Goal: Communication & Community: Answer question/provide support

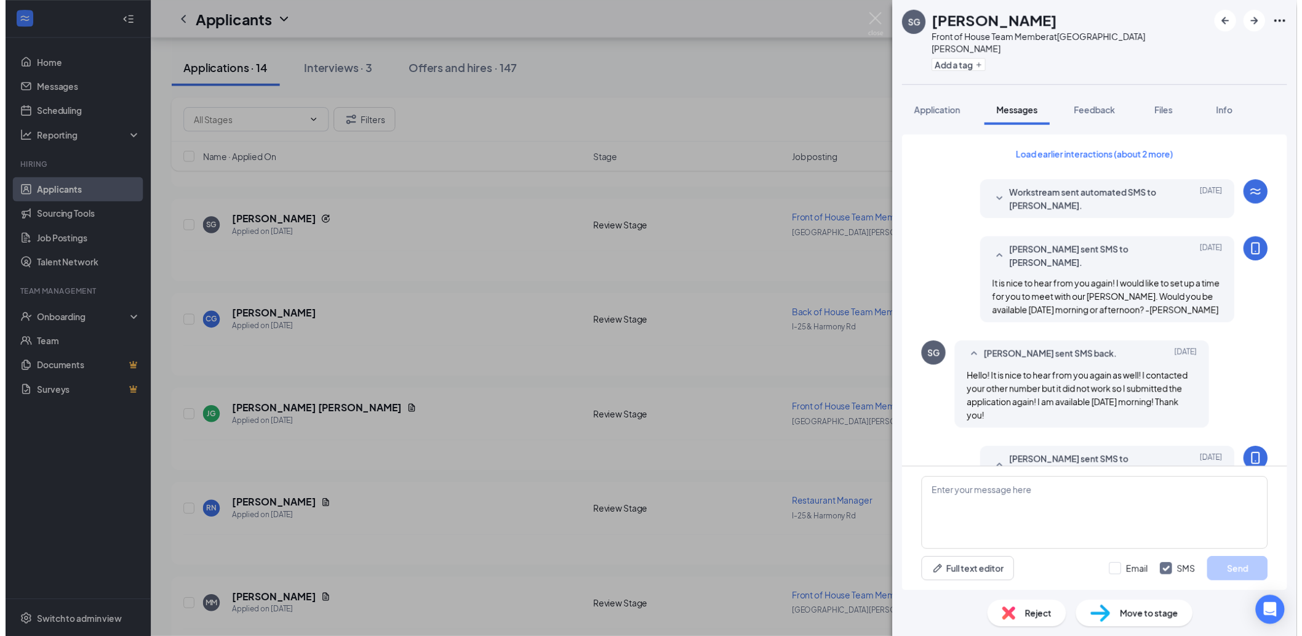
scroll to position [716, 0]
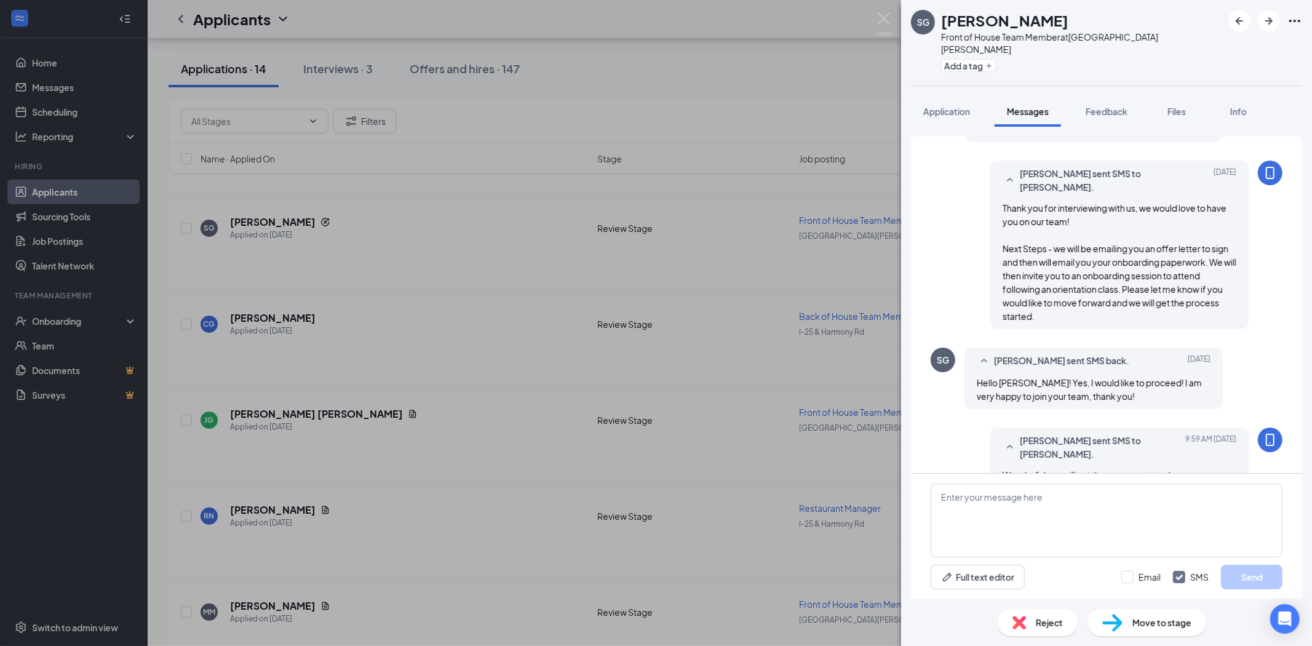
click at [60, 88] on div "SG [PERSON_NAME] Front of House Team Member at [GEOGRAPHIC_DATA][PERSON_NAME] A…" at bounding box center [656, 323] width 1312 height 646
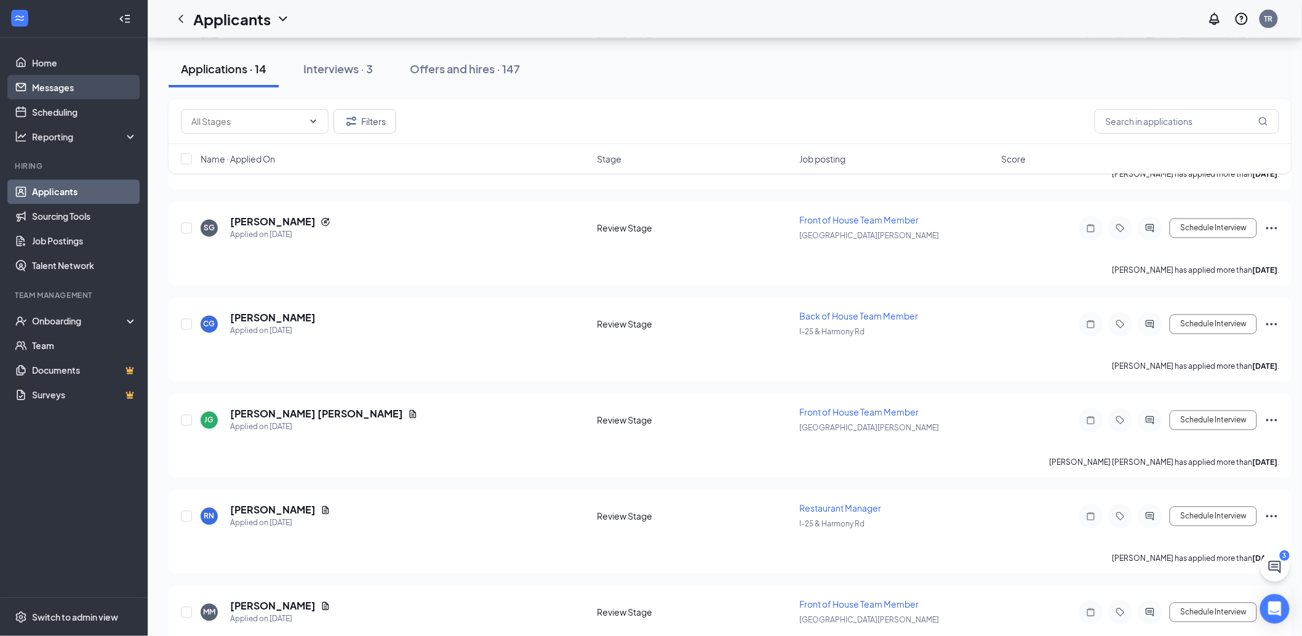
click at [63, 88] on link "Messages" at bounding box center [84, 87] width 105 height 25
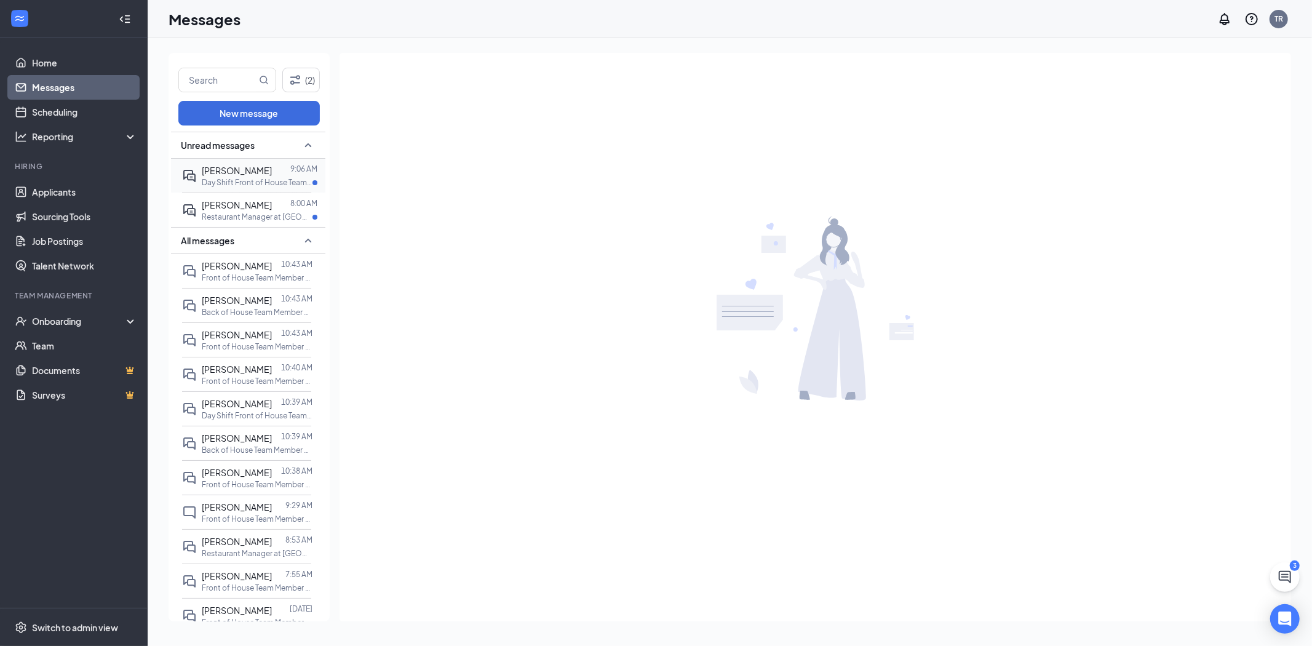
click at [272, 172] on div at bounding box center [281, 171] width 18 height 14
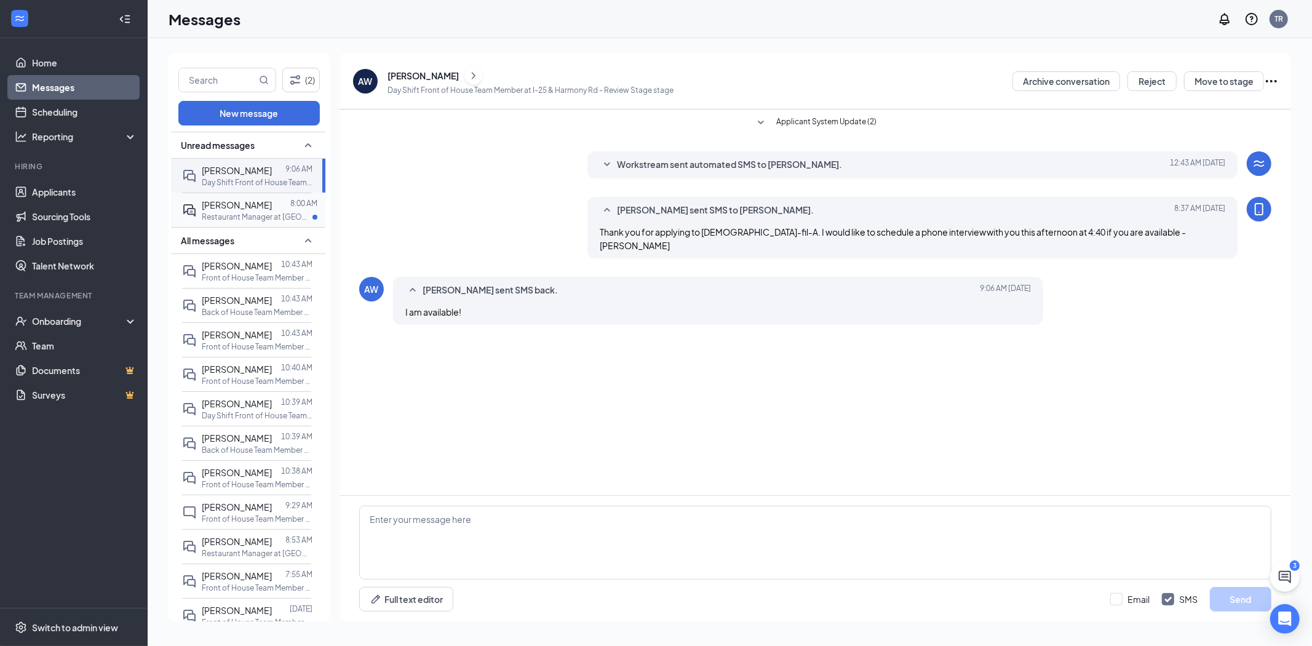
click at [266, 213] on p "Restaurant Manager at [GEOGRAPHIC_DATA][PERSON_NAME]" at bounding box center [257, 217] width 111 height 10
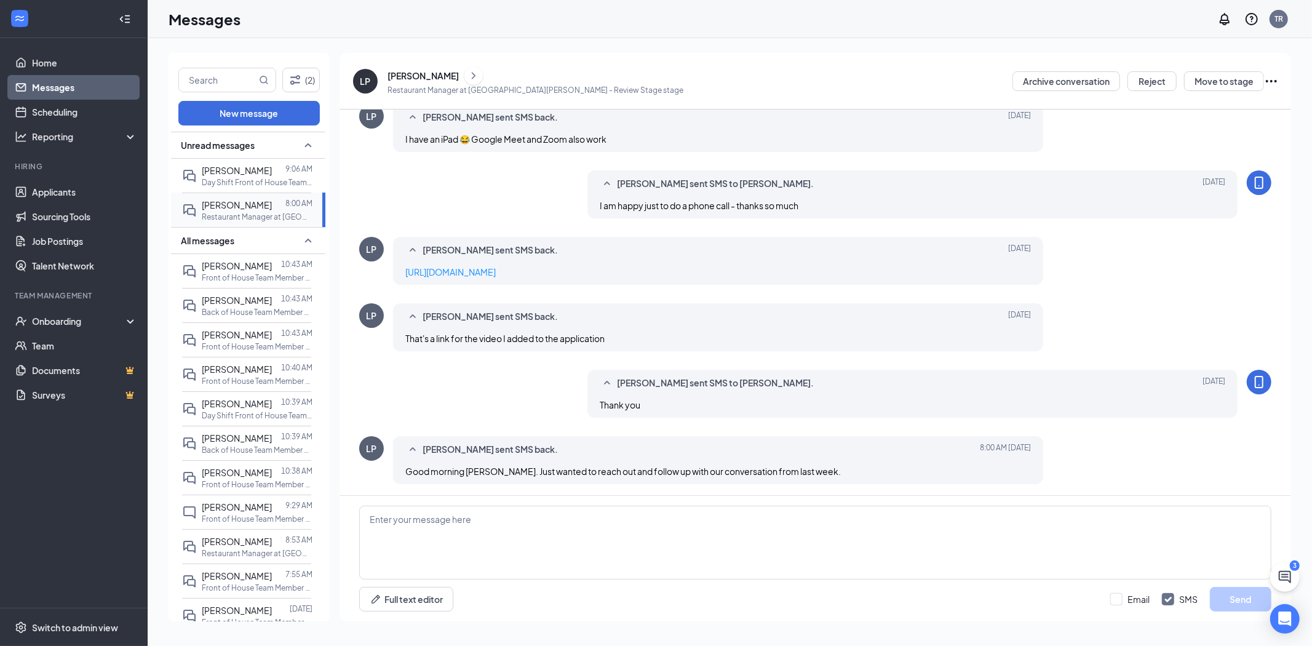
scroll to position [317, 0]
click at [484, 537] on textarea at bounding box center [815, 543] width 912 height 74
type textarea "Thanks so much. I would like to schedule an interview with our [PERSON_NAME]"
click at [71, 191] on link "Applicants" at bounding box center [84, 192] width 105 height 25
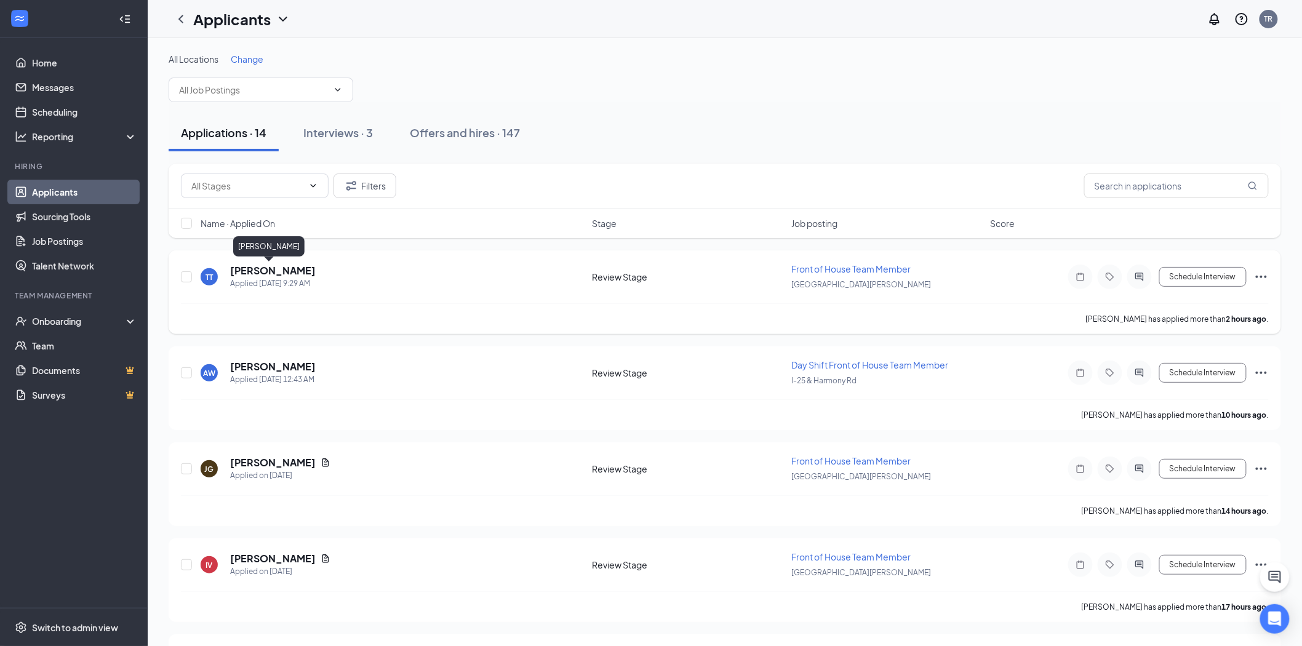
click at [269, 271] on h5 "[PERSON_NAME]" at bounding box center [273, 271] width 86 height 14
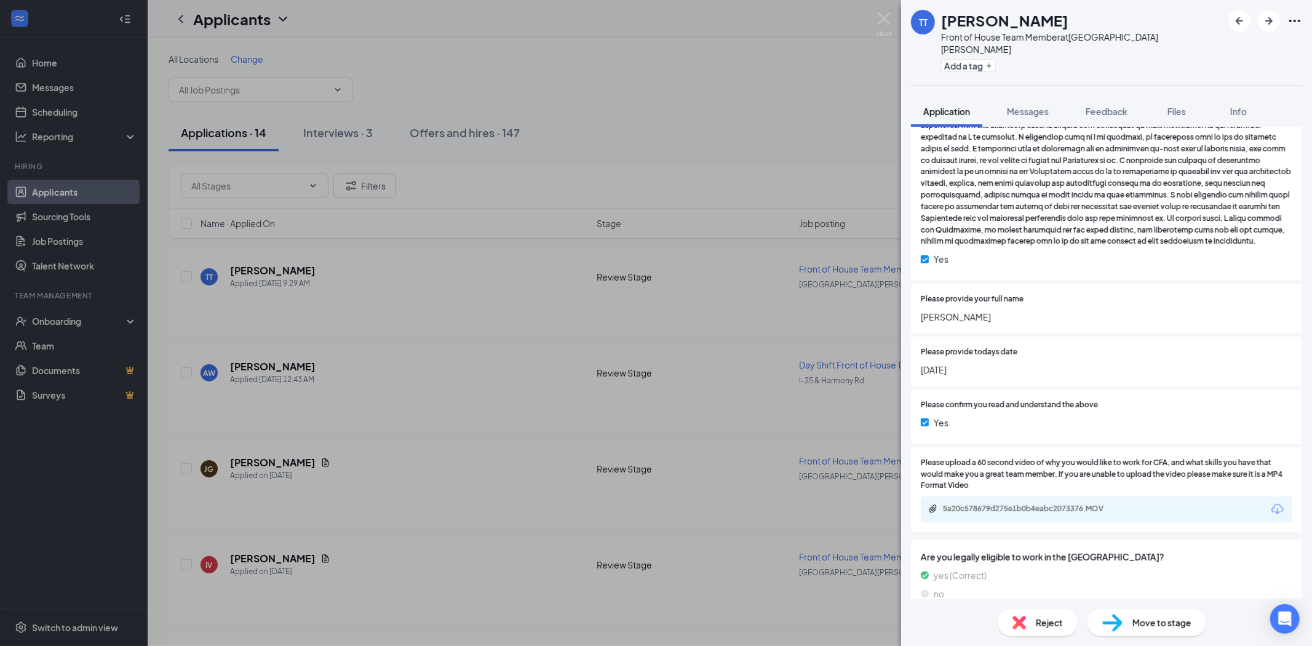
scroll to position [1805, 0]
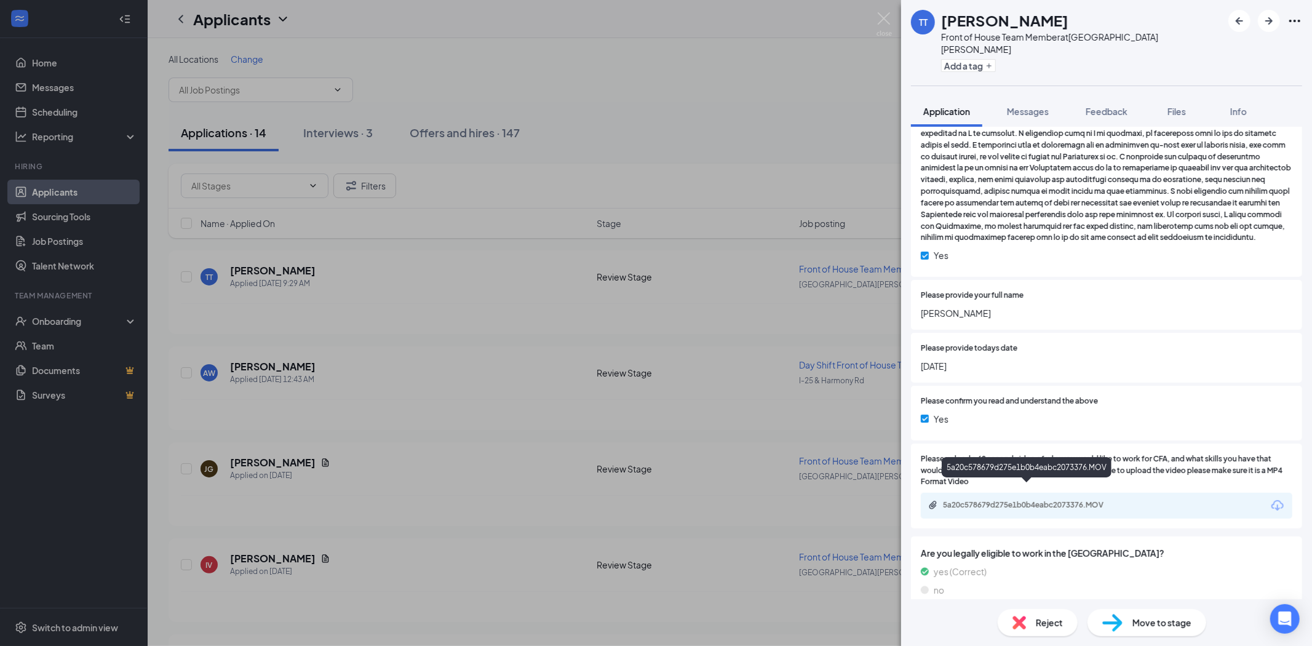
drag, startPoint x: 1007, startPoint y: 489, endPoint x: 1005, endPoint y: 481, distance: 8.2
click at [1006, 500] on div "5a20c578679d275e1b0b4eabc2073376.MOV" at bounding box center [1029, 505] width 172 height 10
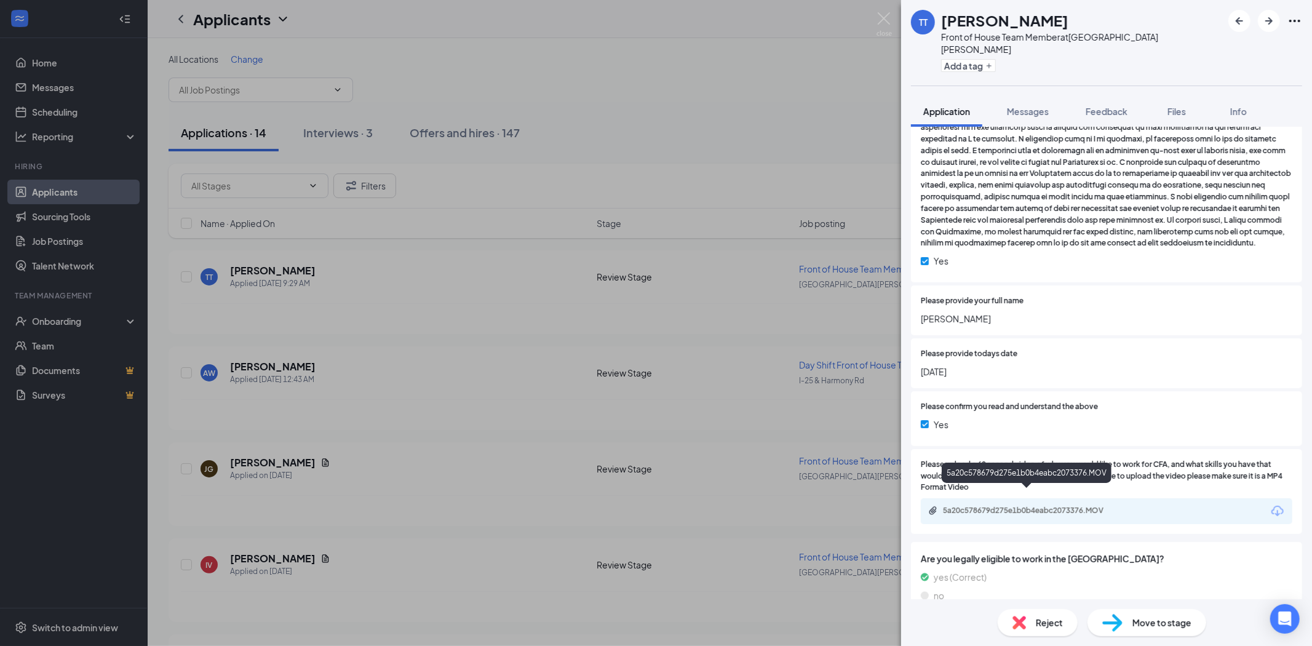
click at [1014, 506] on div "5a20c578679d275e1b0b4eabc2073376.MOV" at bounding box center [1029, 511] width 172 height 10
click at [268, 366] on div "TT [PERSON_NAME] Front of House Team Member at [GEOGRAPHIC_DATA][PERSON_NAME] A…" at bounding box center [656, 323] width 1312 height 646
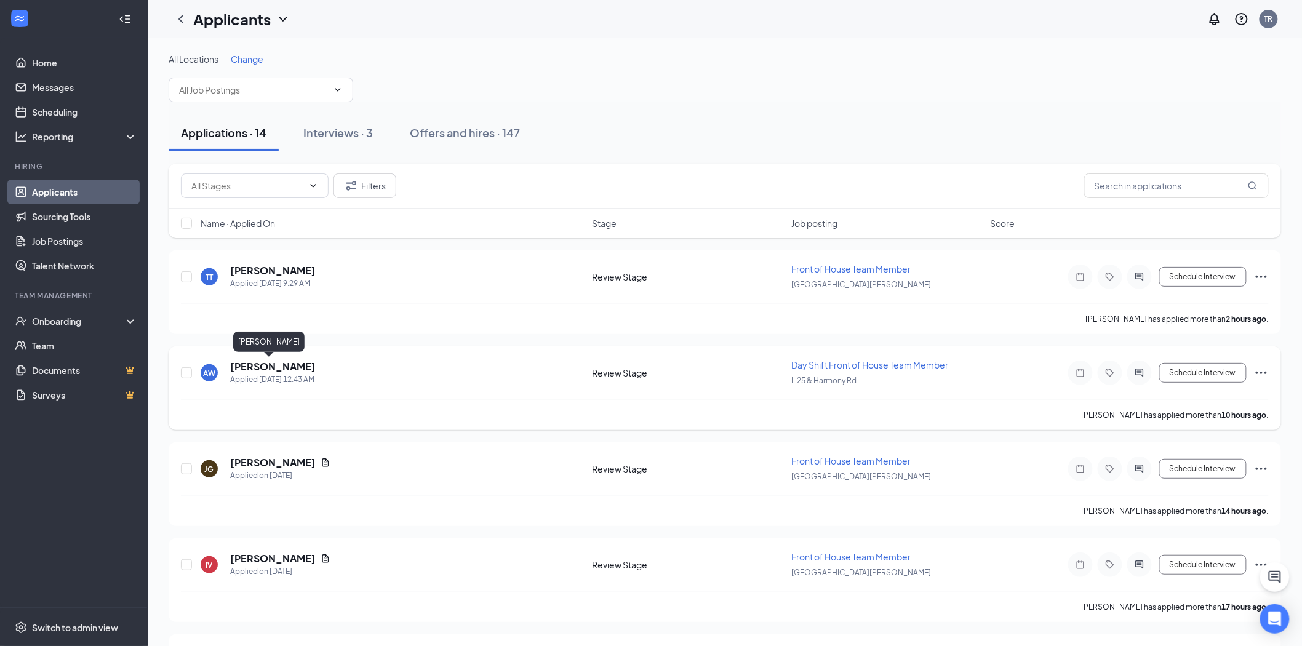
click at [271, 364] on h5 "[PERSON_NAME]" at bounding box center [273, 367] width 86 height 14
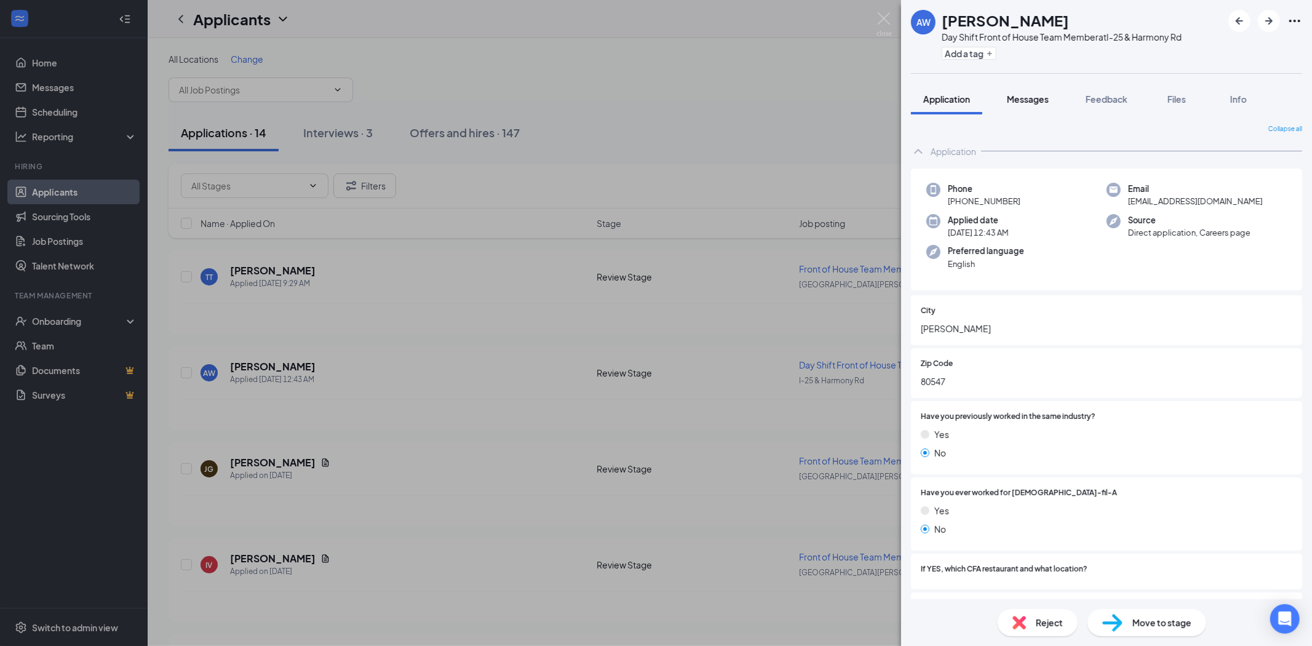
scroll to position [137, 0]
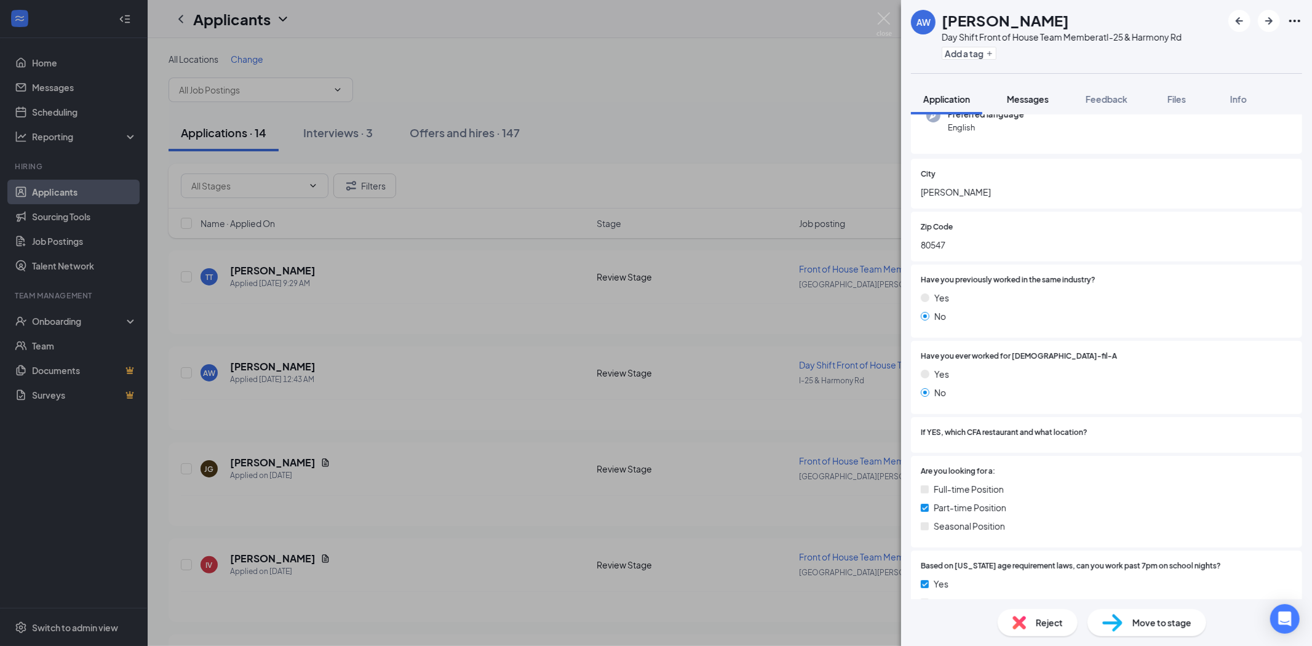
click at [1031, 100] on span "Messages" at bounding box center [1028, 99] width 42 height 11
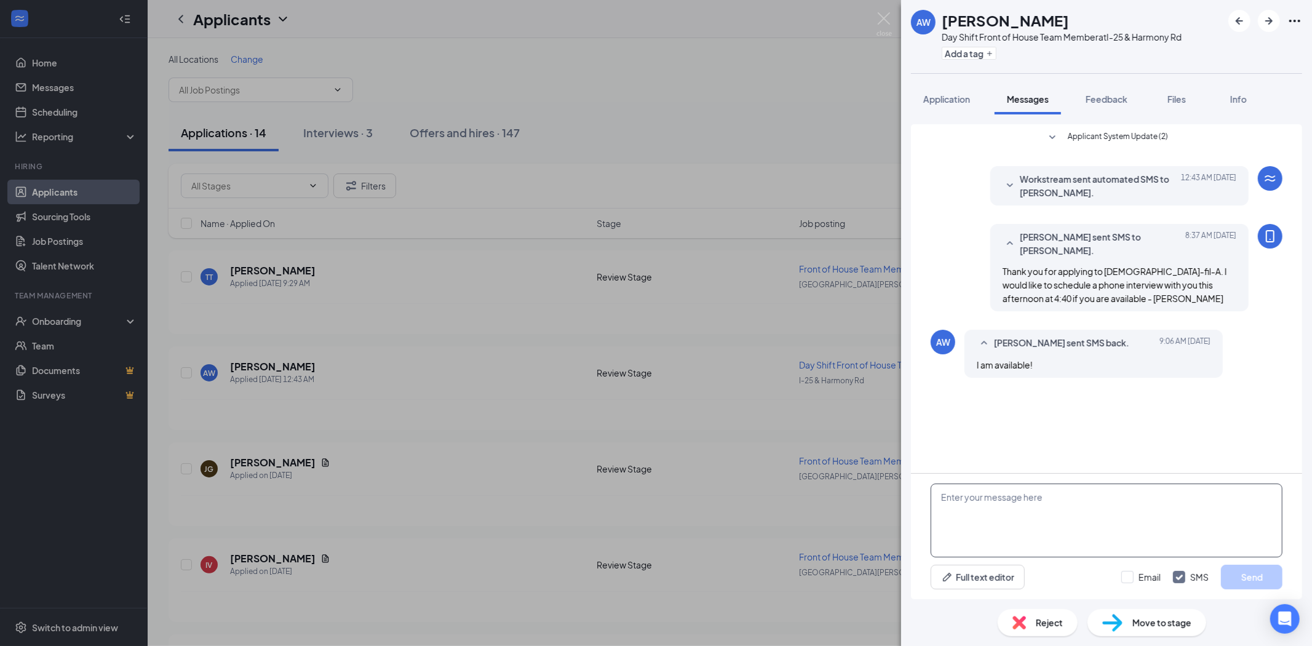
click at [966, 507] on textarea at bounding box center [1107, 521] width 352 height 74
type textarea "Wonderful, and actually meant 4:30 if that still is okay"
drag, startPoint x: 1247, startPoint y: 578, endPoint x: 1245, endPoint y: 569, distance: 10.0
click at [1248, 578] on button "Send" at bounding box center [1252, 577] width 62 height 25
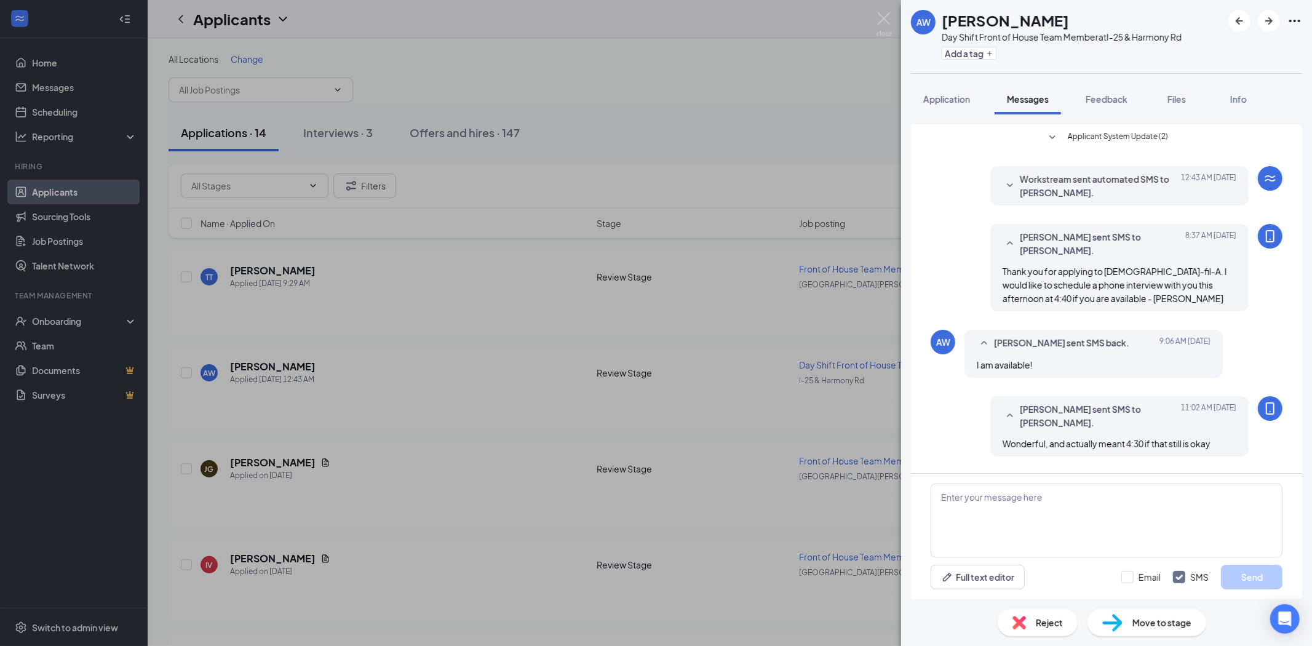
click at [292, 460] on div "AW August [PERSON_NAME] Day Shift Front of House Team Member at I-25 & Harmony …" at bounding box center [656, 323] width 1312 height 646
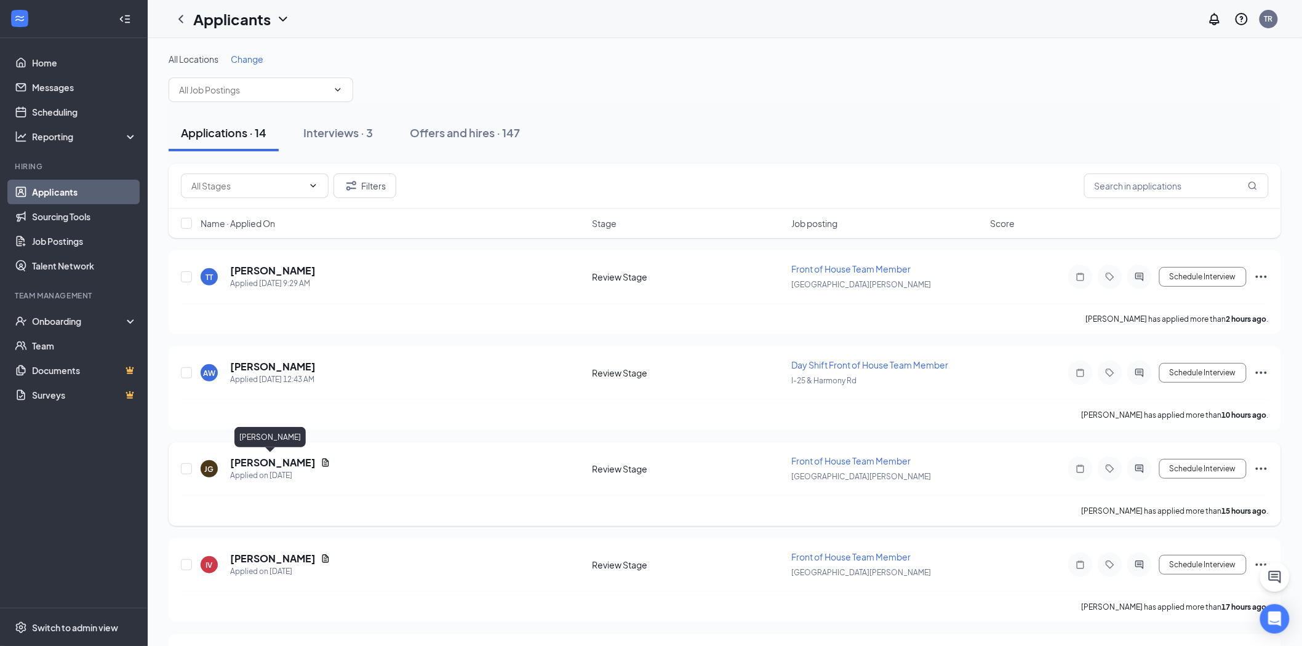
click at [287, 456] on h5 "[PERSON_NAME]" at bounding box center [273, 463] width 86 height 14
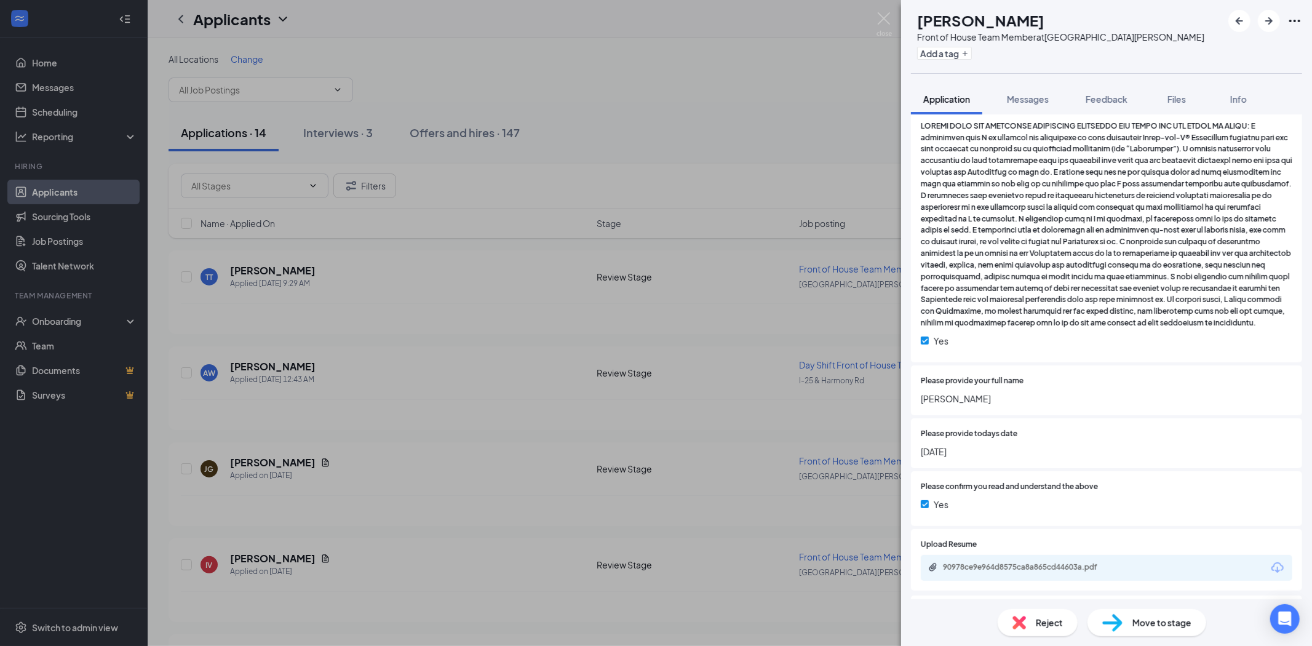
scroll to position [1709, 0]
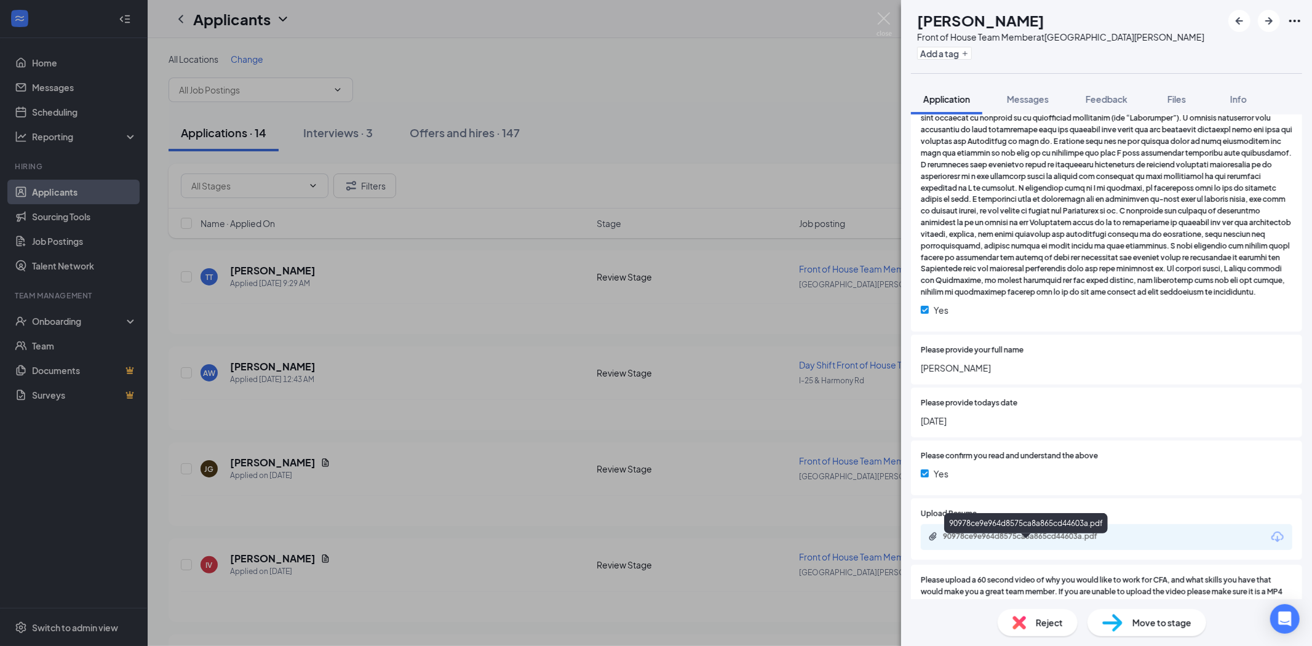
click at [984, 541] on div "90978ce9e964d8575ca8a865cd44603a.pdf" at bounding box center [1029, 537] width 172 height 10
click at [1037, 97] on span "Messages" at bounding box center [1028, 99] width 42 height 11
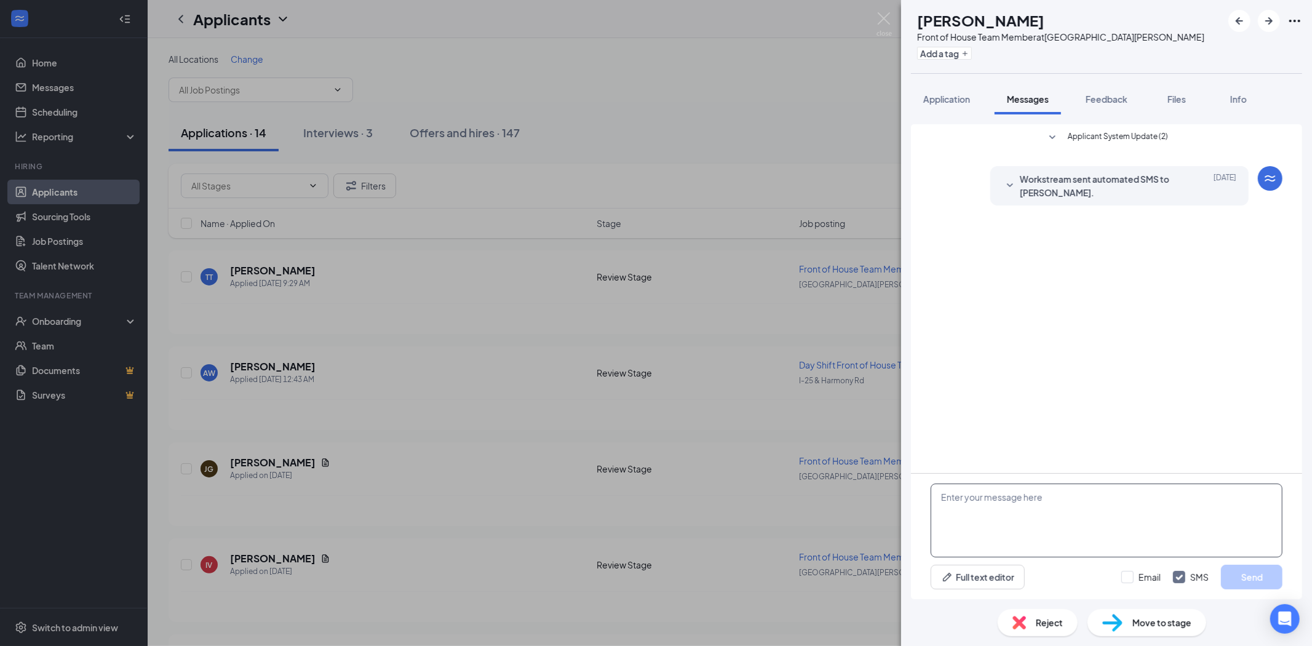
drag, startPoint x: 1023, startPoint y: 511, endPoint x: 1017, endPoint y: 505, distance: 7.8
click at [1022, 509] on textarea at bounding box center [1107, 521] width 352 height 74
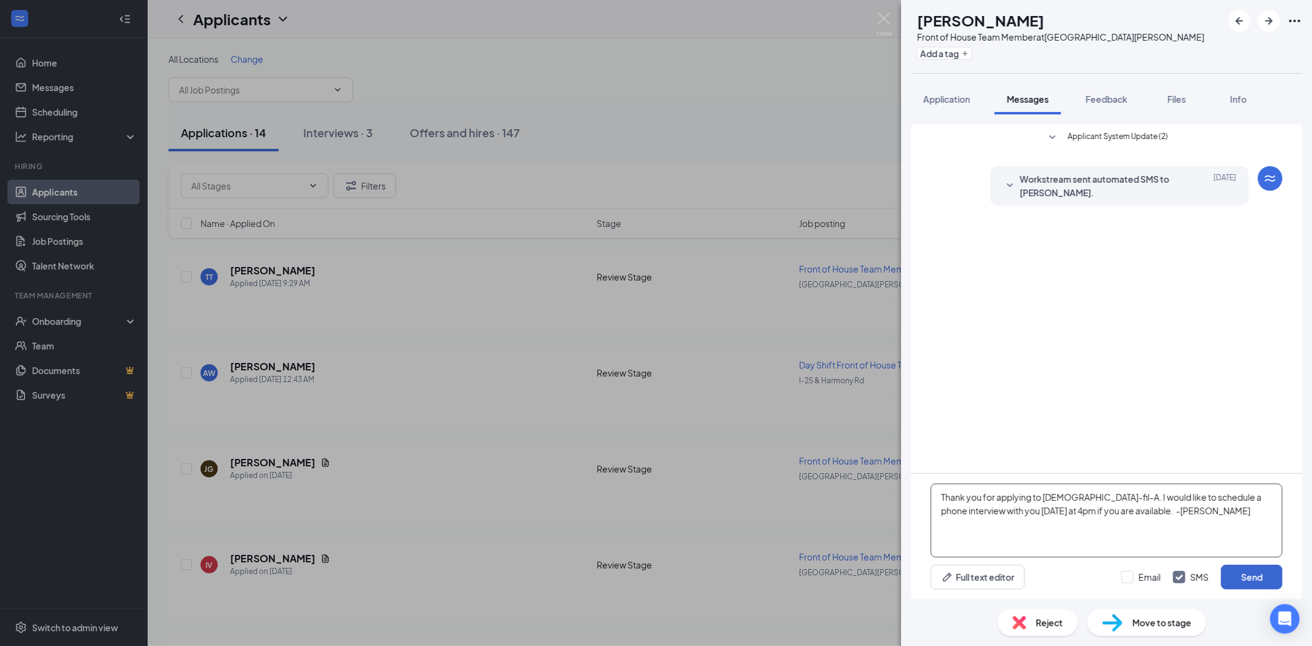
type textarea "Thank you for applying to [DEMOGRAPHIC_DATA]-fil-A. I would like to schedule a …"
click at [1245, 576] on button "Send" at bounding box center [1252, 577] width 62 height 25
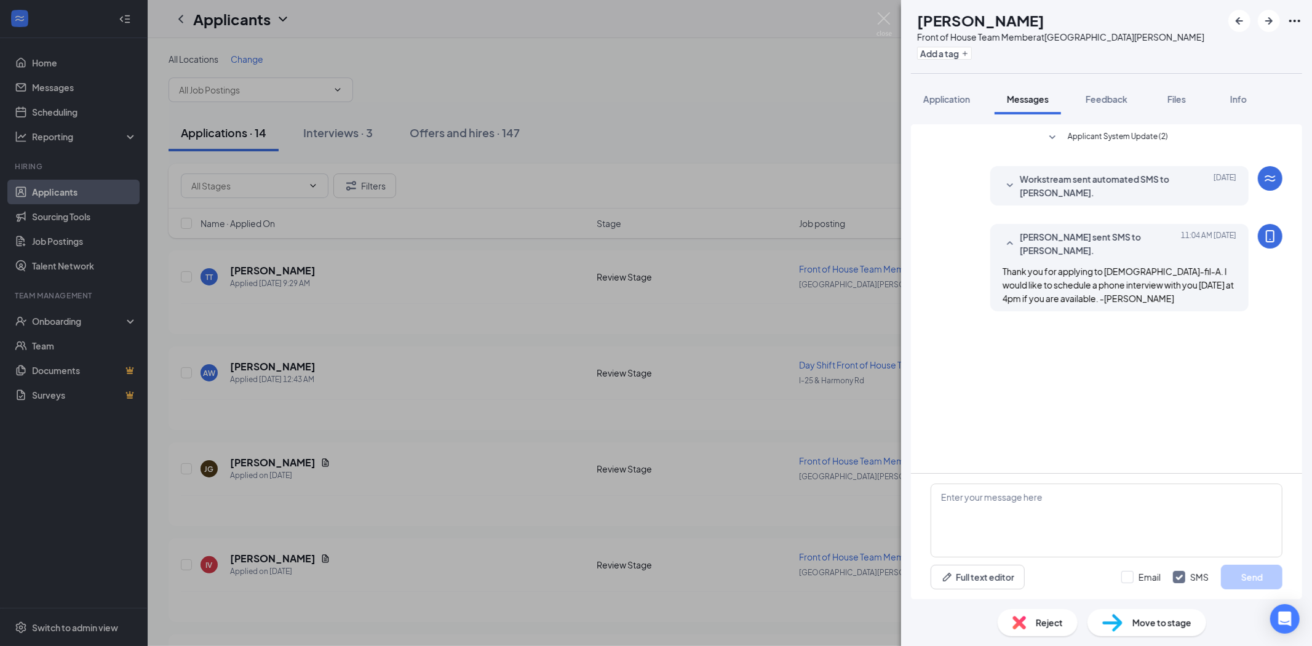
click at [447, 403] on div "[PERSON_NAME] [PERSON_NAME] Front of House Team Member at [GEOGRAPHIC_DATA][PER…" at bounding box center [656, 323] width 1312 height 646
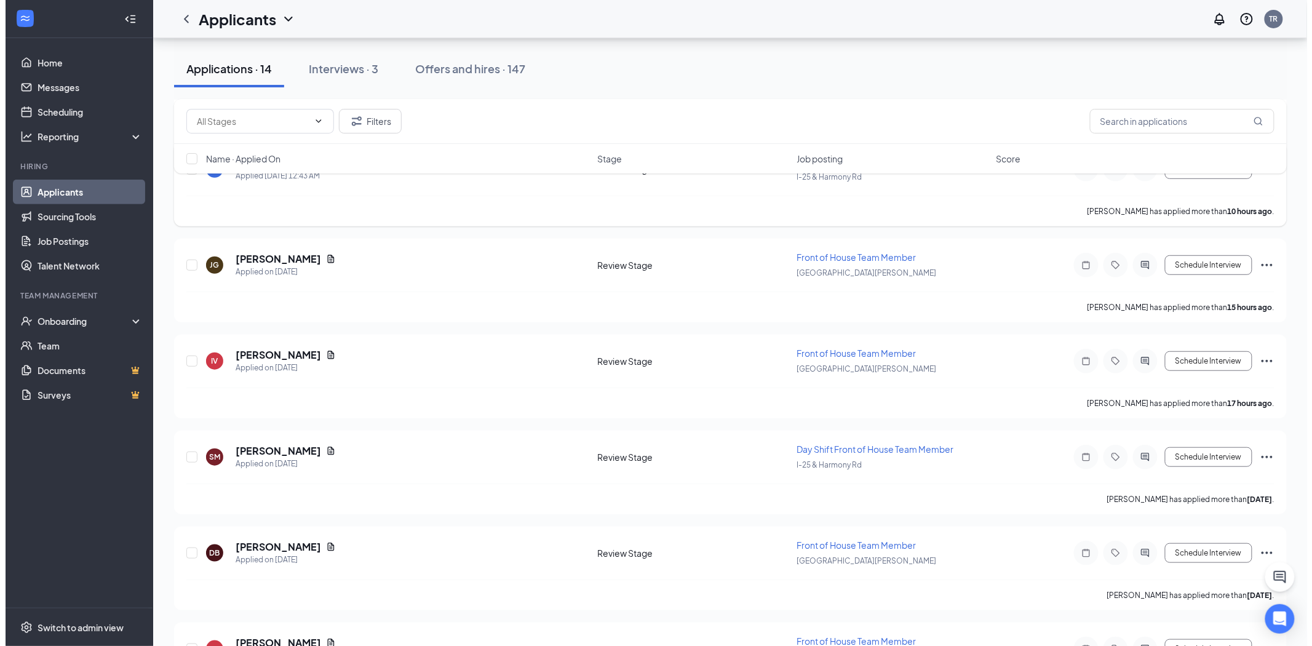
scroll to position [205, 0]
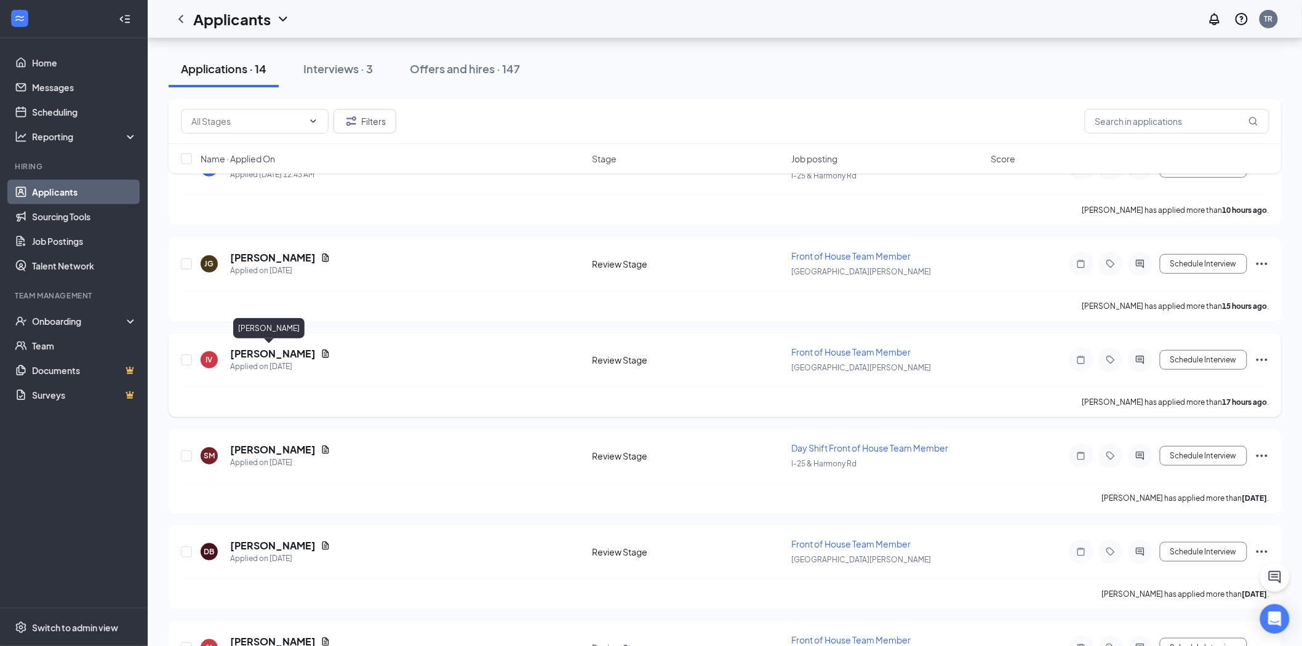
click at [277, 354] on h5 "[PERSON_NAME]" at bounding box center [273, 354] width 86 height 14
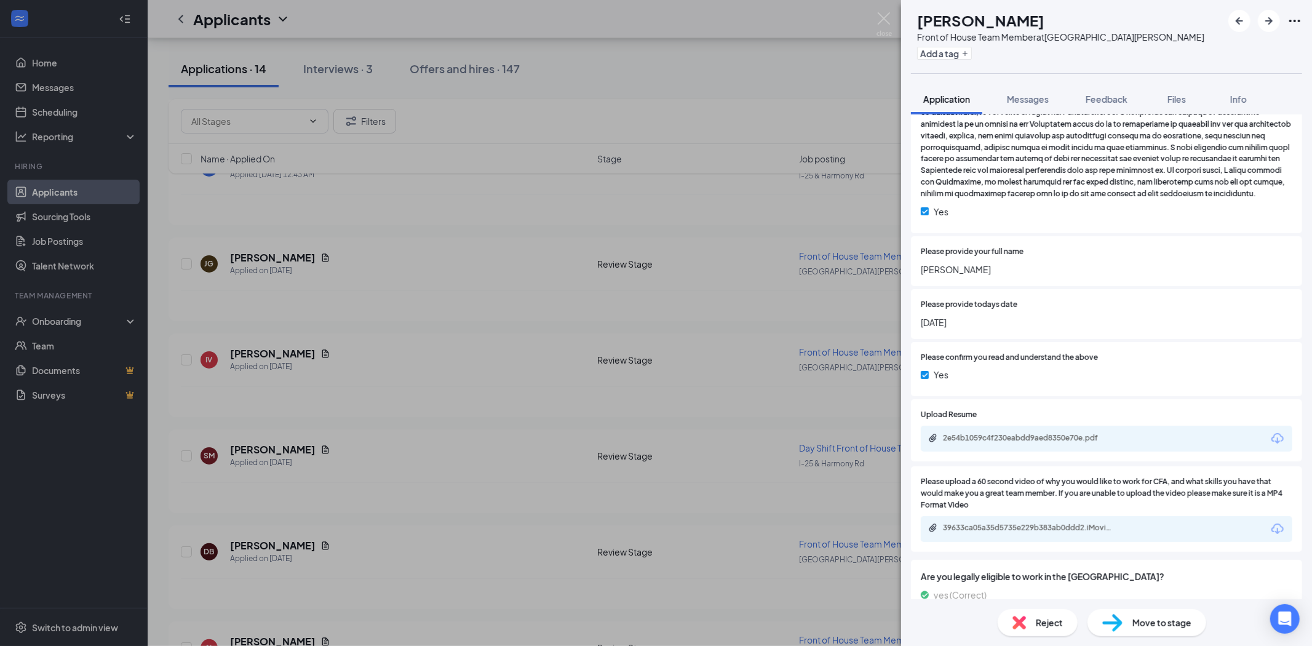
scroll to position [1885, 0]
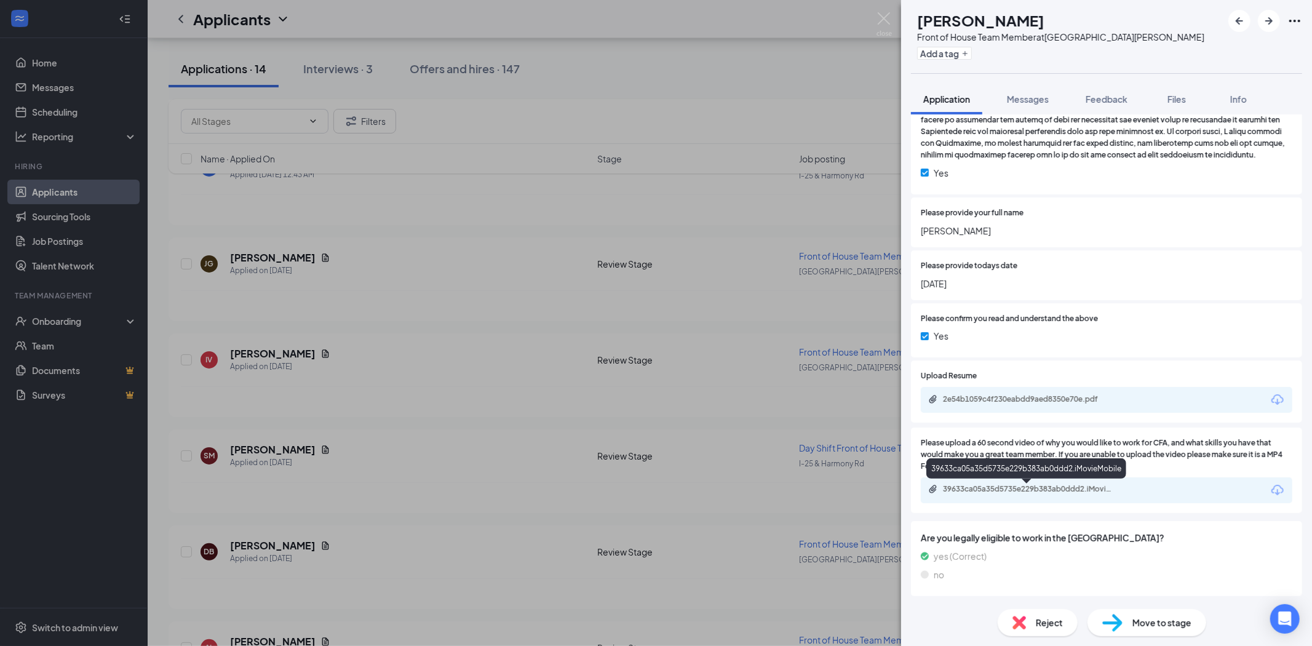
click at [1042, 488] on div "39633ca05a35d5735e229b383ab0ddd2.iMovieMobile" at bounding box center [1029, 489] width 172 height 10
drag, startPoint x: 650, startPoint y: 186, endPoint x: 517, endPoint y: 289, distance: 168.5
click at [650, 186] on div "IV [PERSON_NAME] Front of House Team Member at [GEOGRAPHIC_DATA][PERSON_NAME] A…" at bounding box center [656, 323] width 1312 height 646
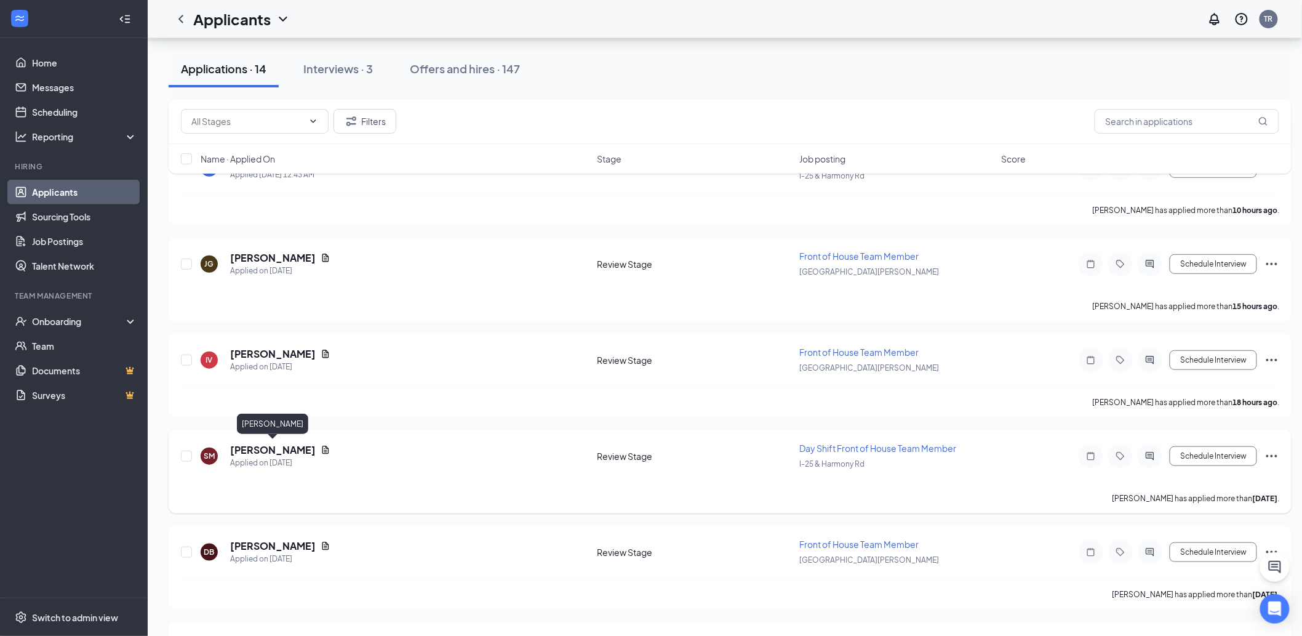
click at [292, 448] on h5 "[PERSON_NAME]" at bounding box center [273, 450] width 86 height 14
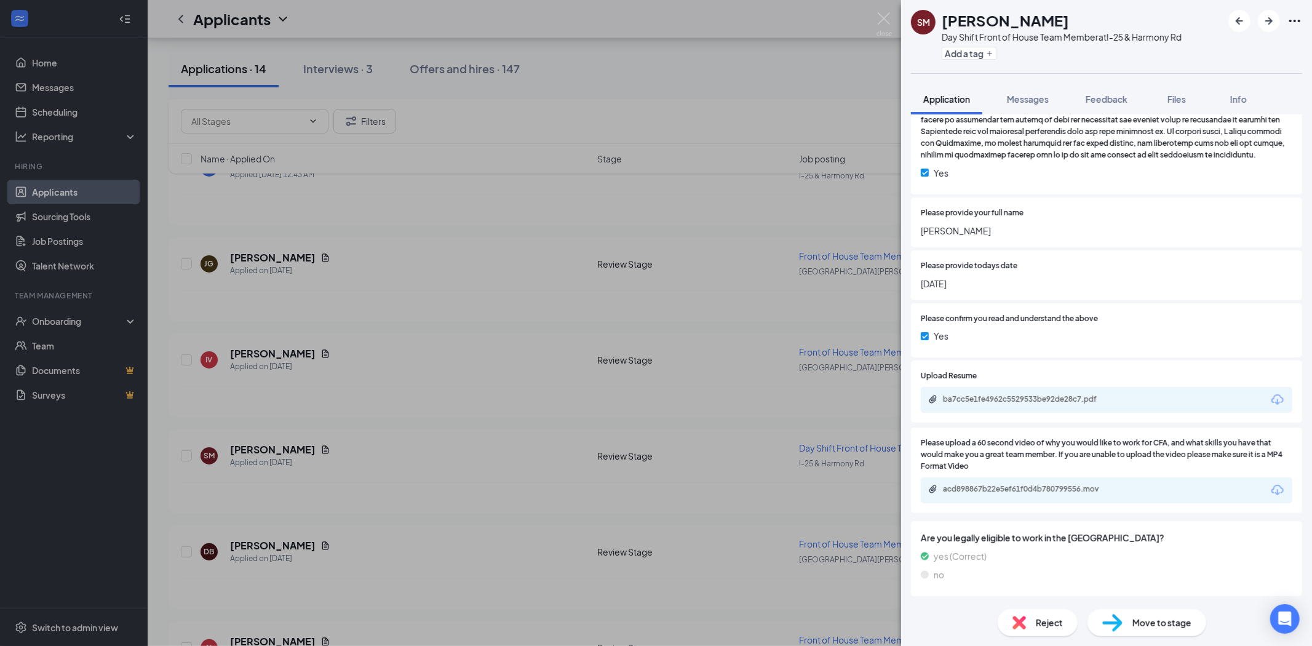
scroll to position [1872, 0]
click at [1012, 489] on div "acd898867b22e5ef61f0d4b780799556.mov" at bounding box center [1029, 489] width 172 height 10
drag, startPoint x: 600, startPoint y: 193, endPoint x: 909, endPoint y: 447, distance: 400.0
click at [604, 193] on div "SM [PERSON_NAME] Day Shift Front of House Team Member at I-25 & Harmony Rd Add …" at bounding box center [656, 323] width 1312 height 646
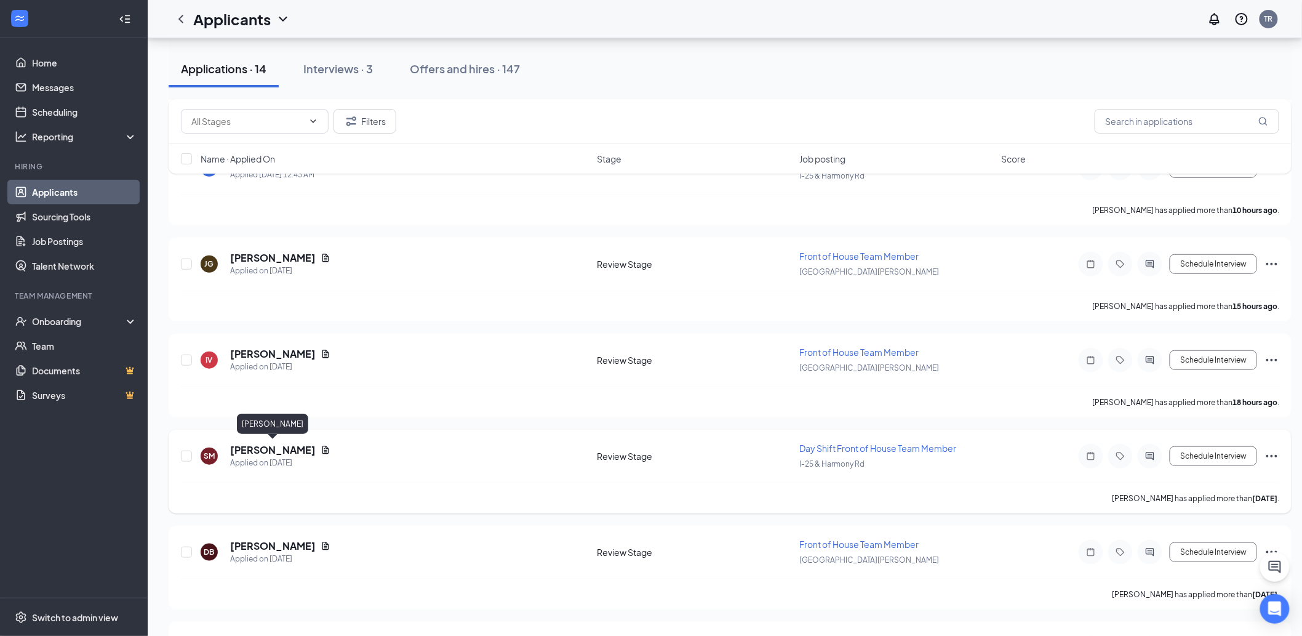
click at [295, 446] on h5 "[PERSON_NAME]" at bounding box center [273, 450] width 86 height 14
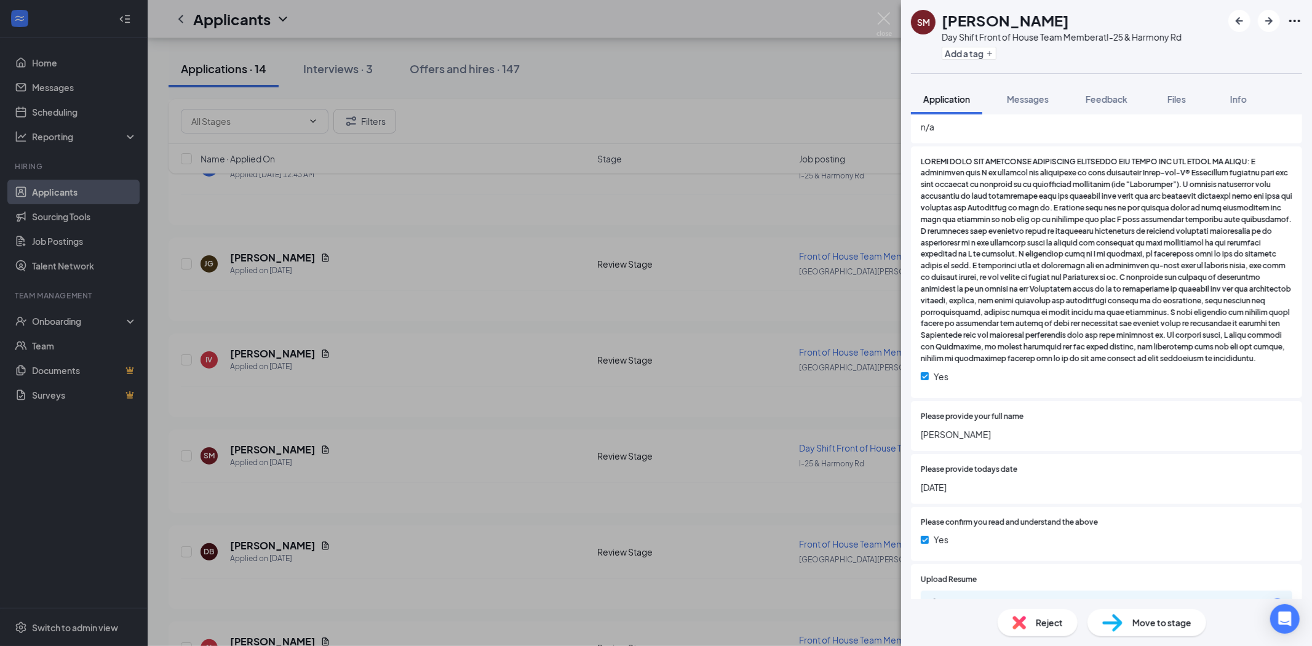
scroll to position [1872, 0]
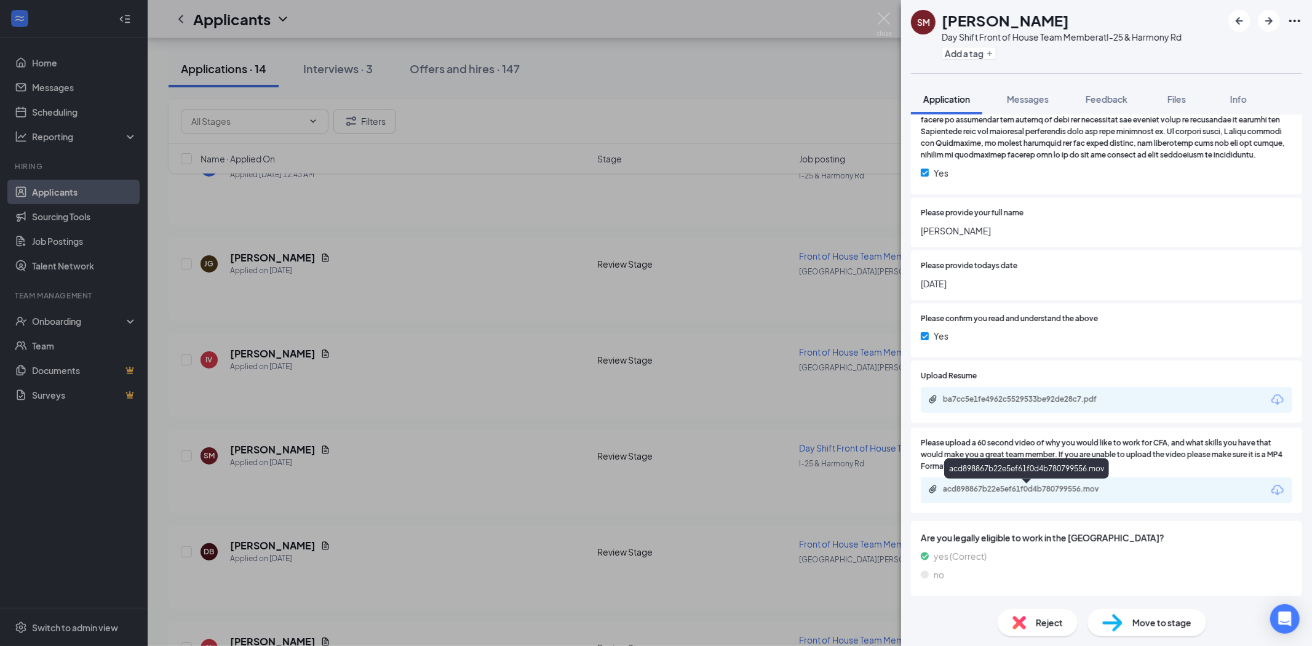
click at [1003, 487] on div "acd898867b22e5ef61f0d4b780799556.mov" at bounding box center [1029, 489] width 172 height 10
click at [785, 171] on div "SM [PERSON_NAME] Day Shift Front of House Team Member at I-25 & Harmony Rd Add …" at bounding box center [656, 323] width 1312 height 646
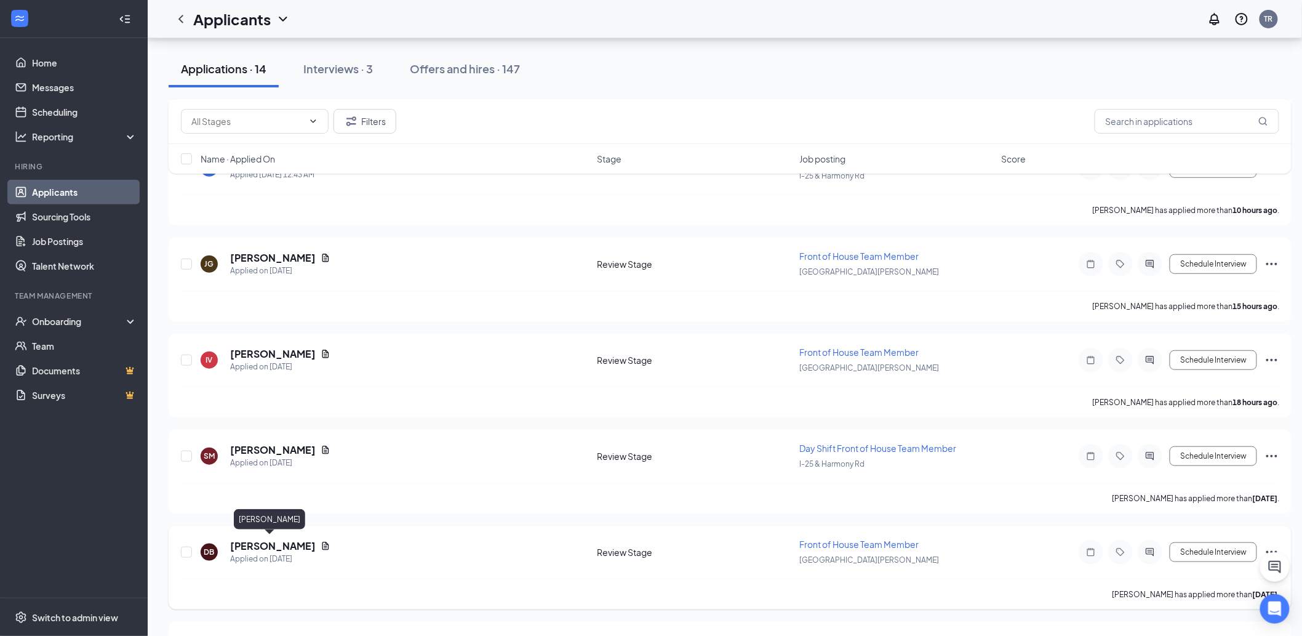
click at [269, 539] on h5 "[PERSON_NAME]" at bounding box center [273, 546] width 86 height 14
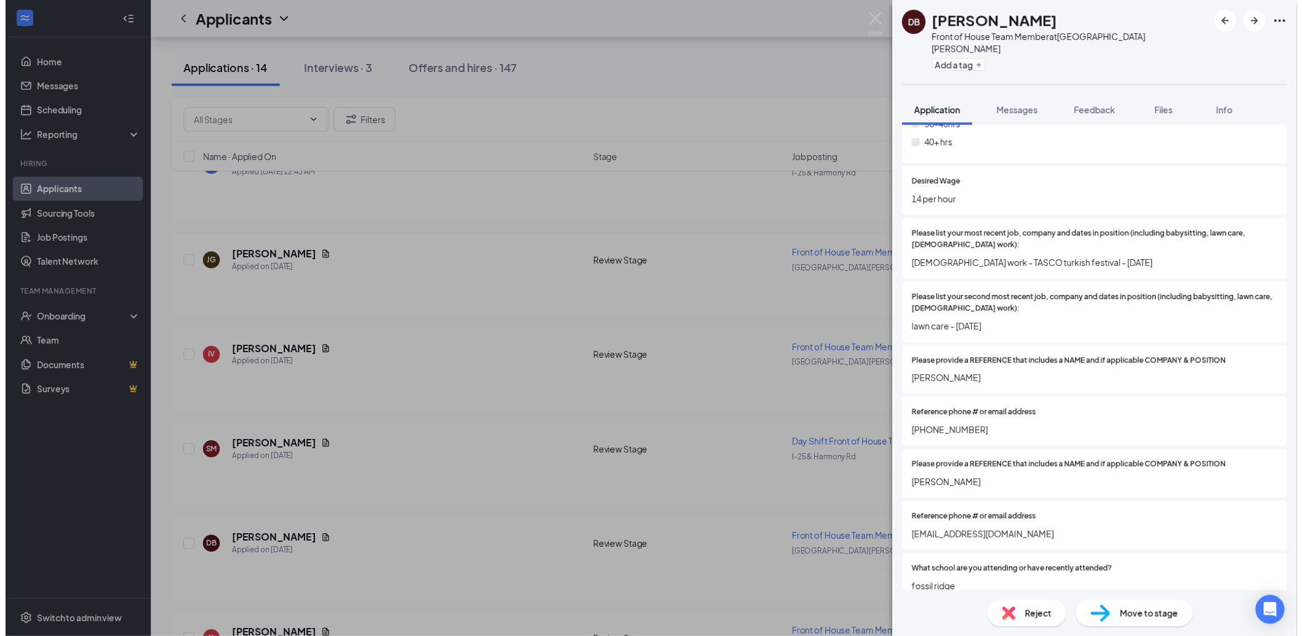
scroll to position [1231, 0]
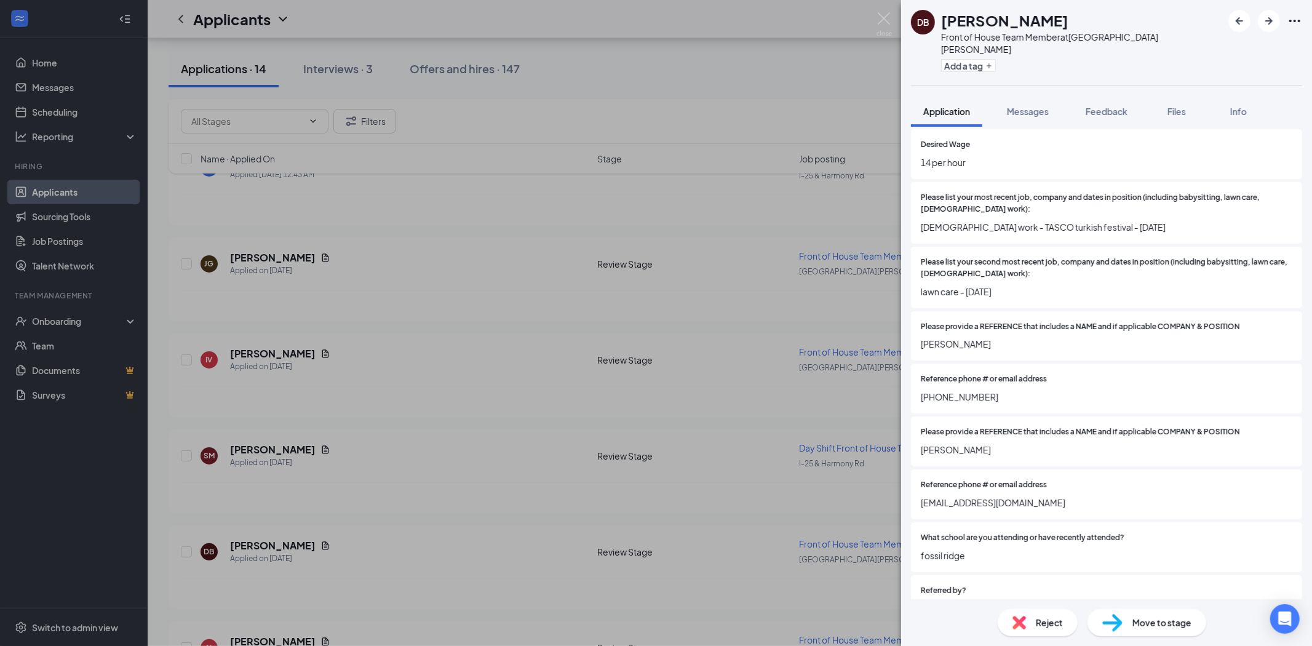
click at [422, 354] on div "DB [PERSON_NAME] Front of House Team Member at [GEOGRAPHIC_DATA][PERSON_NAME] A…" at bounding box center [656, 323] width 1312 height 646
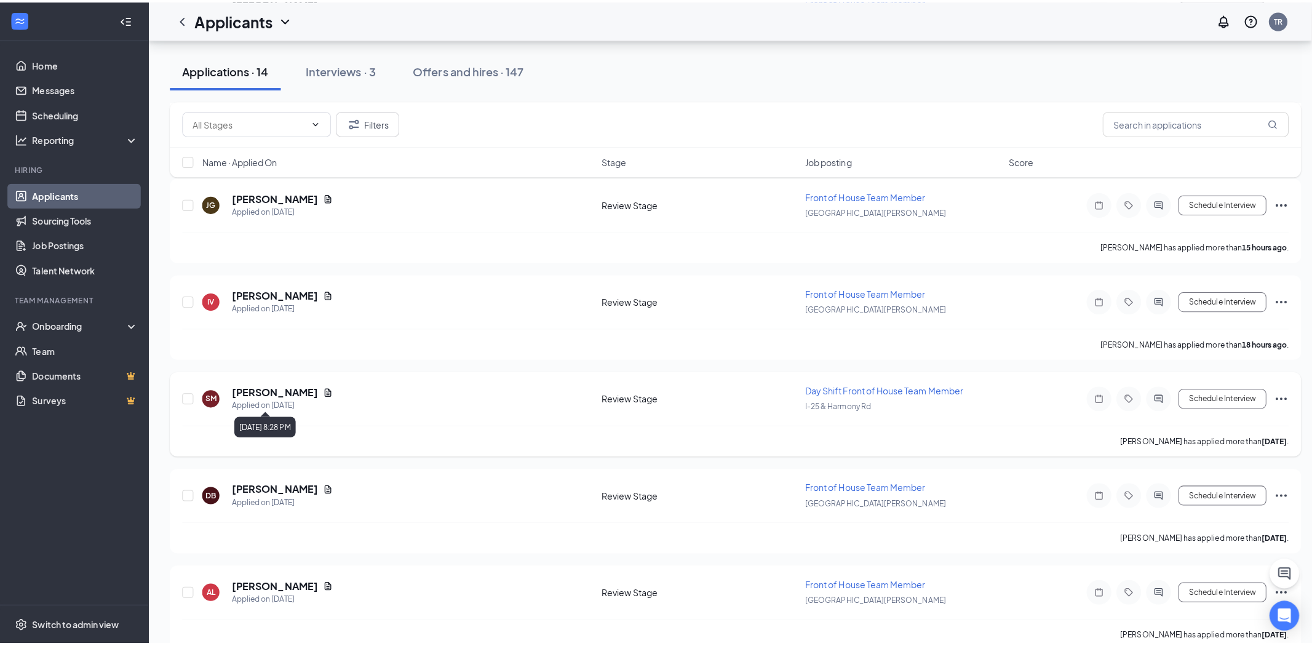
scroll to position [478, 0]
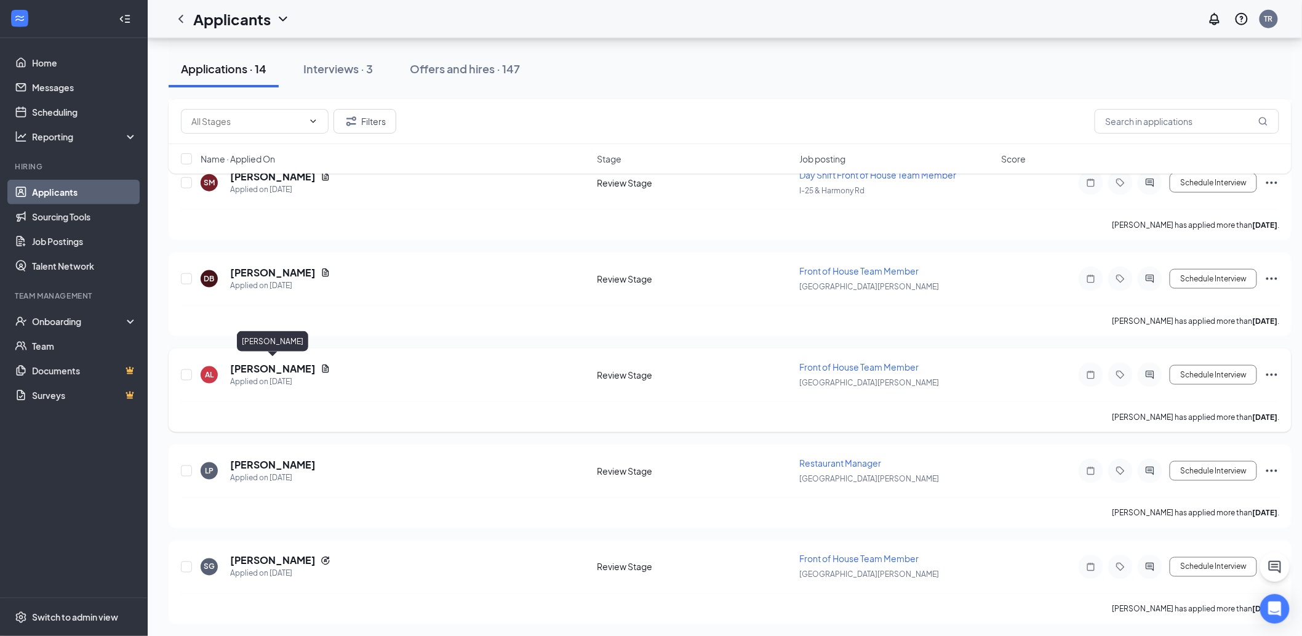
click at [298, 362] on h5 "[PERSON_NAME]" at bounding box center [273, 369] width 86 height 14
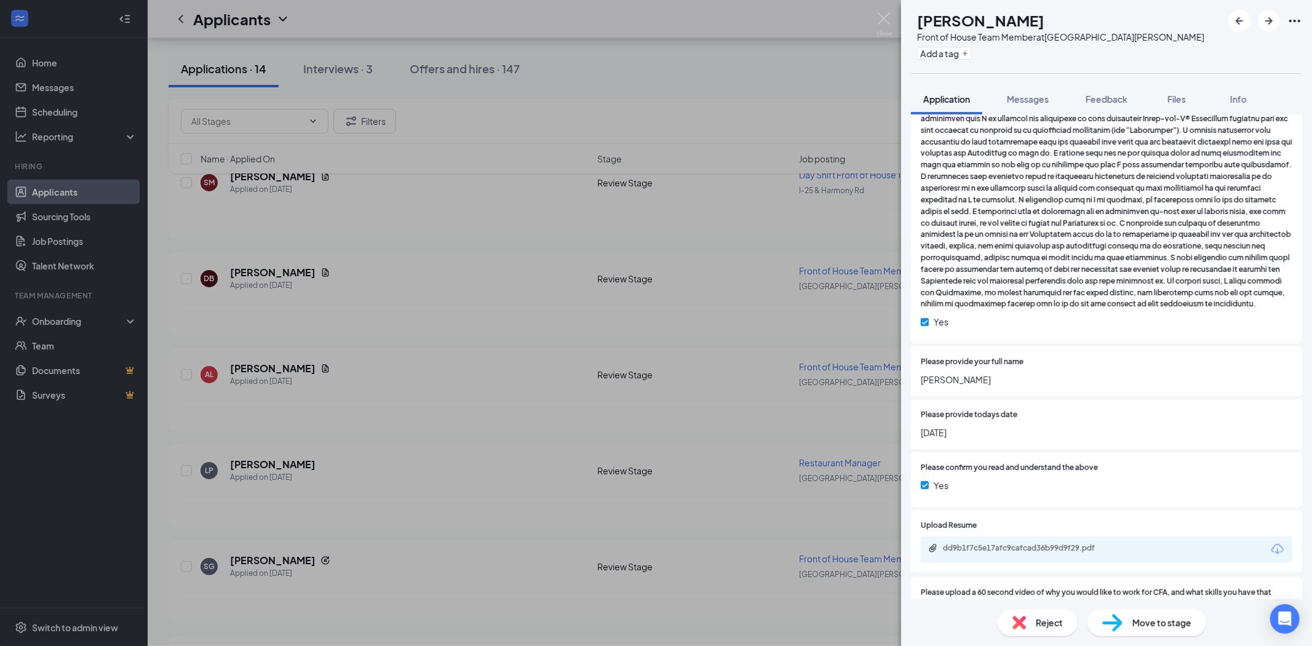
scroll to position [1846, 0]
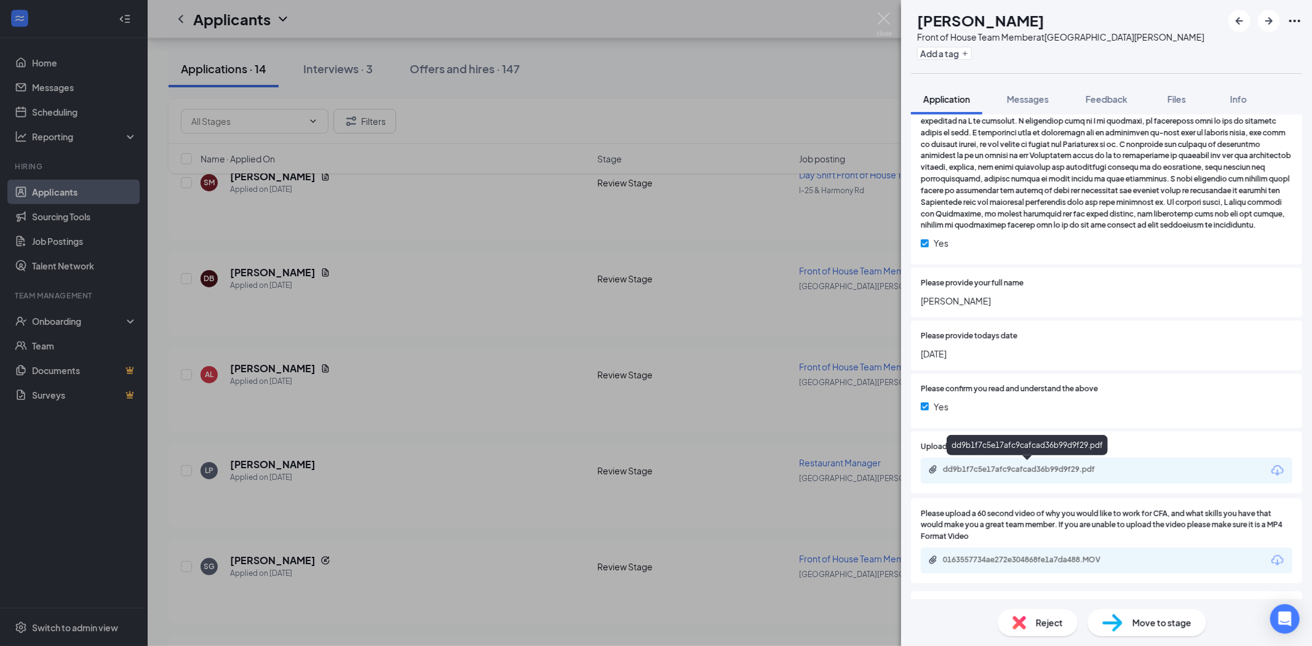
click at [1027, 465] on div "dd9b1f7c5e17afc9cafcad36b99d9f29.pdf" at bounding box center [1029, 470] width 172 height 10
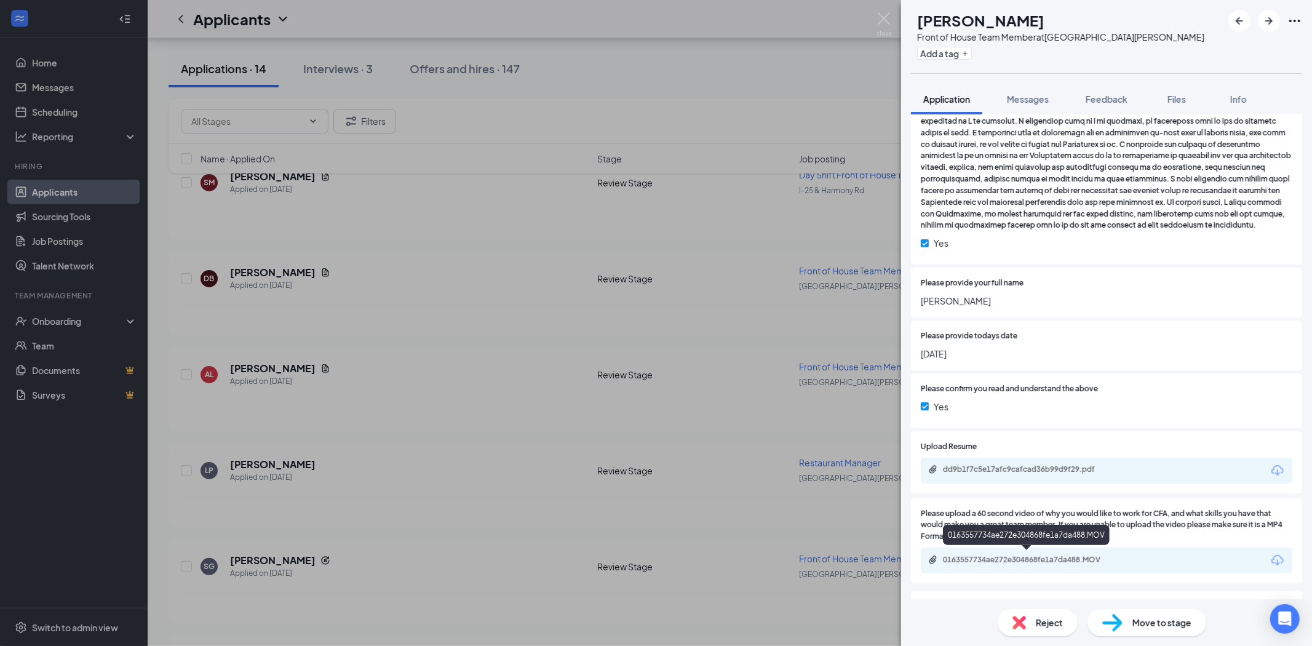
click at [1032, 558] on div "0163557734ae272e304868fe1a7da488.MOV" at bounding box center [1029, 560] width 172 height 10
drag, startPoint x: 1031, startPoint y: 96, endPoint x: 980, endPoint y: 117, distance: 54.6
click at [1031, 96] on span "Messages" at bounding box center [1028, 99] width 42 height 11
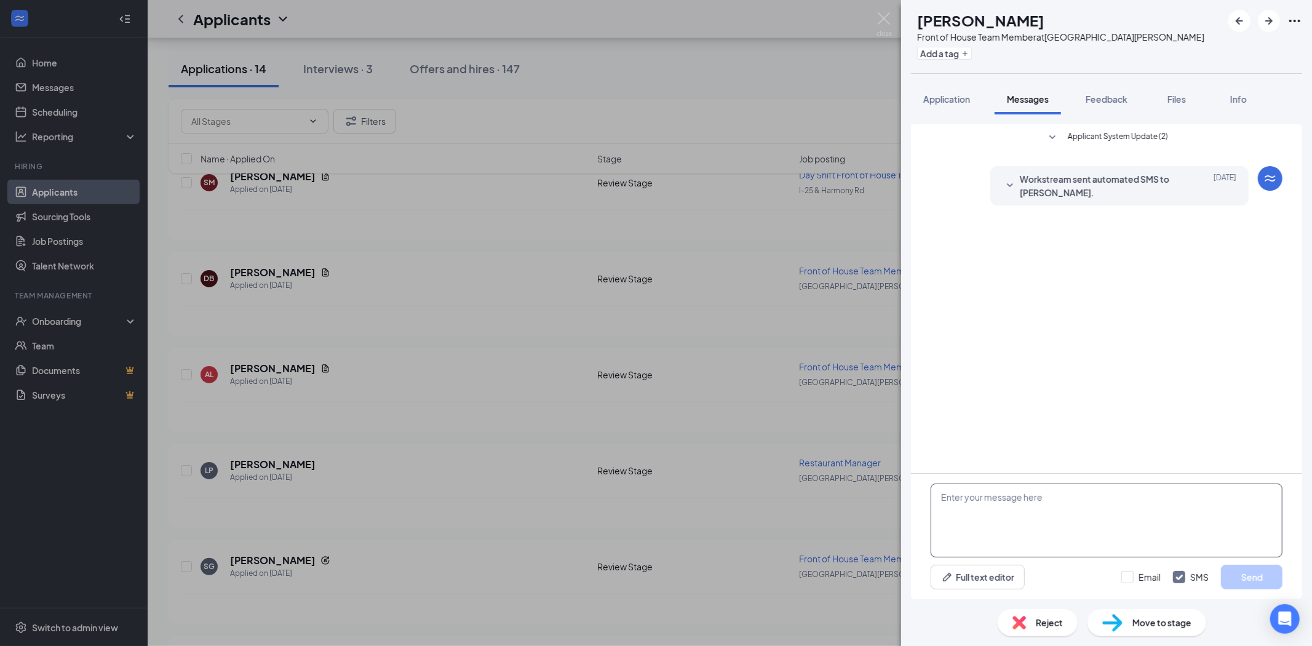
click at [1013, 499] on textarea at bounding box center [1107, 521] width 352 height 74
type textarea "Thank you for applying to CFA. Would you be available [DATE] for a phone interv…"
click at [1249, 573] on button "Send" at bounding box center [1252, 577] width 62 height 25
